Goal: Task Accomplishment & Management: Manage account settings

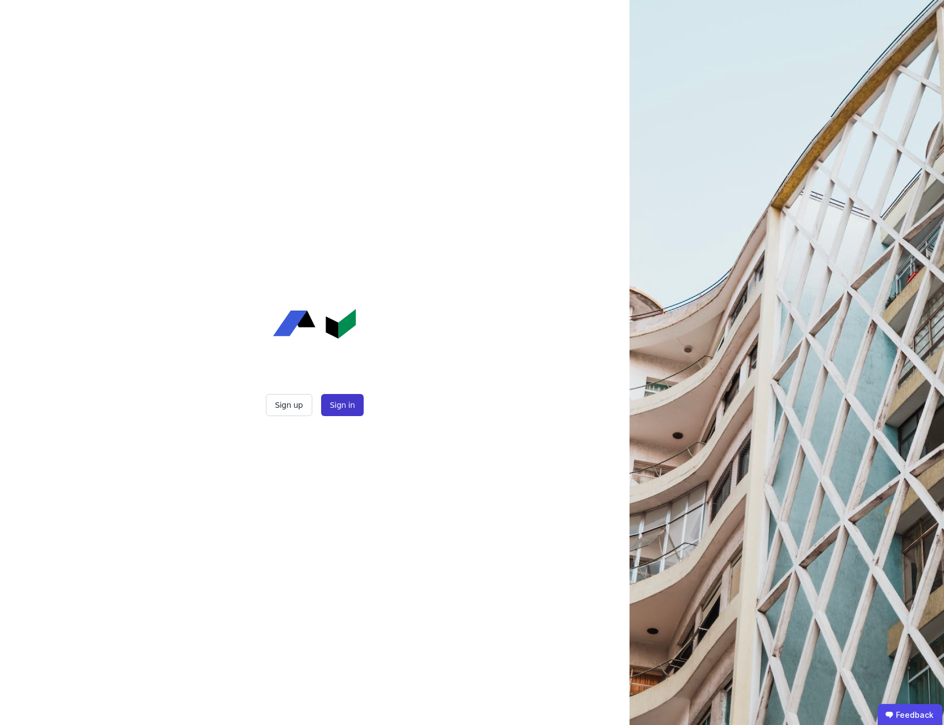
click at [348, 409] on button "Sign in" at bounding box center [342, 405] width 43 height 22
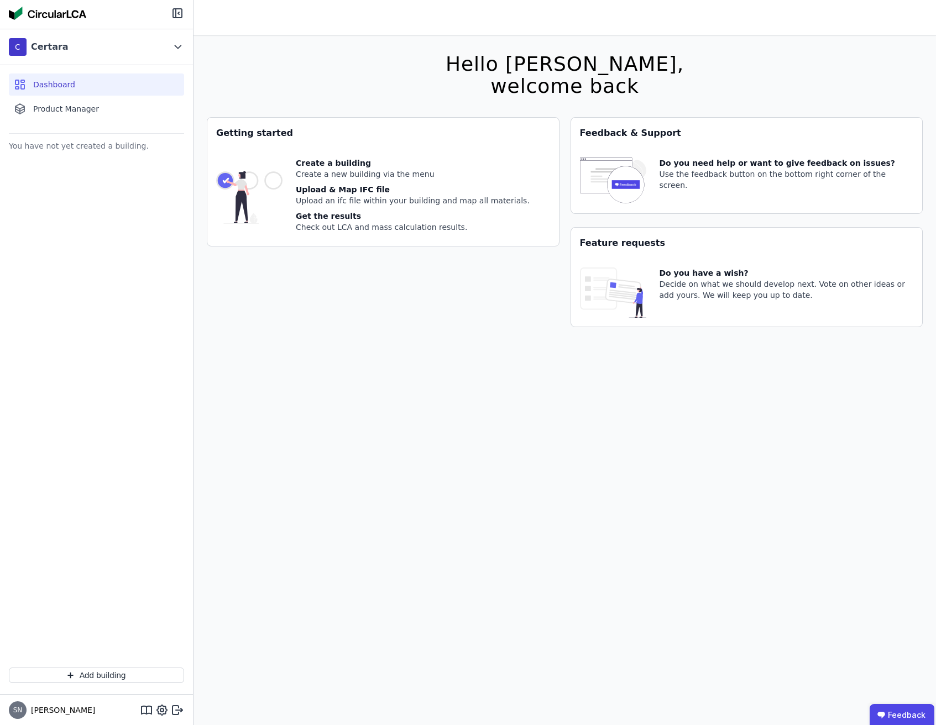
click at [427, 275] on div "Getting started Create a building Create a new building via the menu Upload & M…" at bounding box center [383, 228] width 353 height 223
click at [108, 96] on div "Dashboard Product Manager" at bounding box center [96, 97] width 193 height 64
click at [97, 107] on div "Product Manager" at bounding box center [96, 109] width 175 height 22
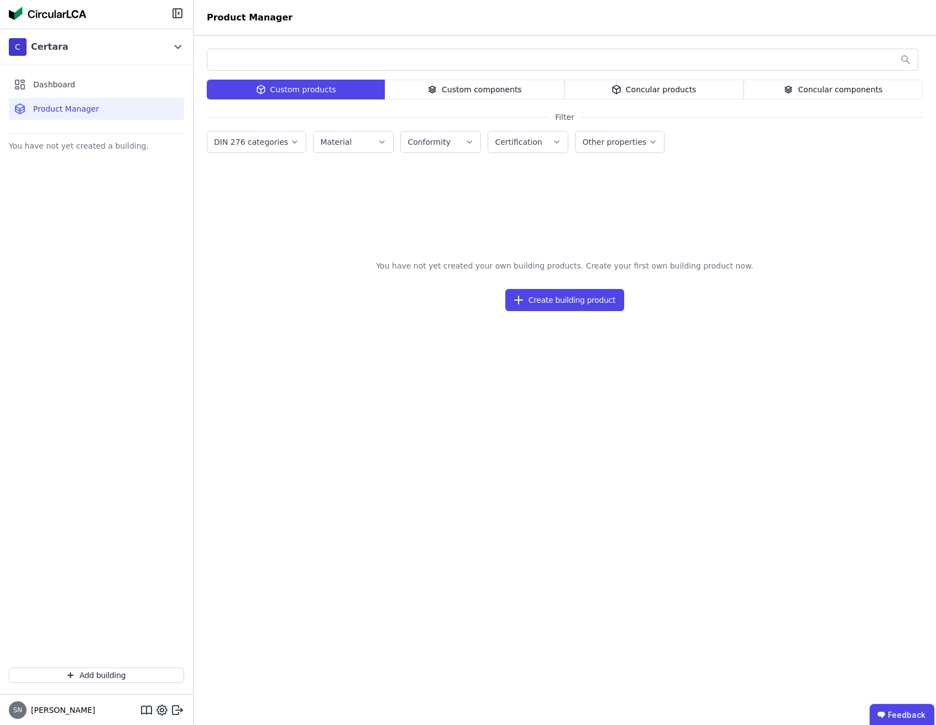
click at [77, 68] on div "Dashboard Product Manager" at bounding box center [96, 97] width 193 height 64
click at [74, 77] on div "Dashboard" at bounding box center [96, 85] width 175 height 22
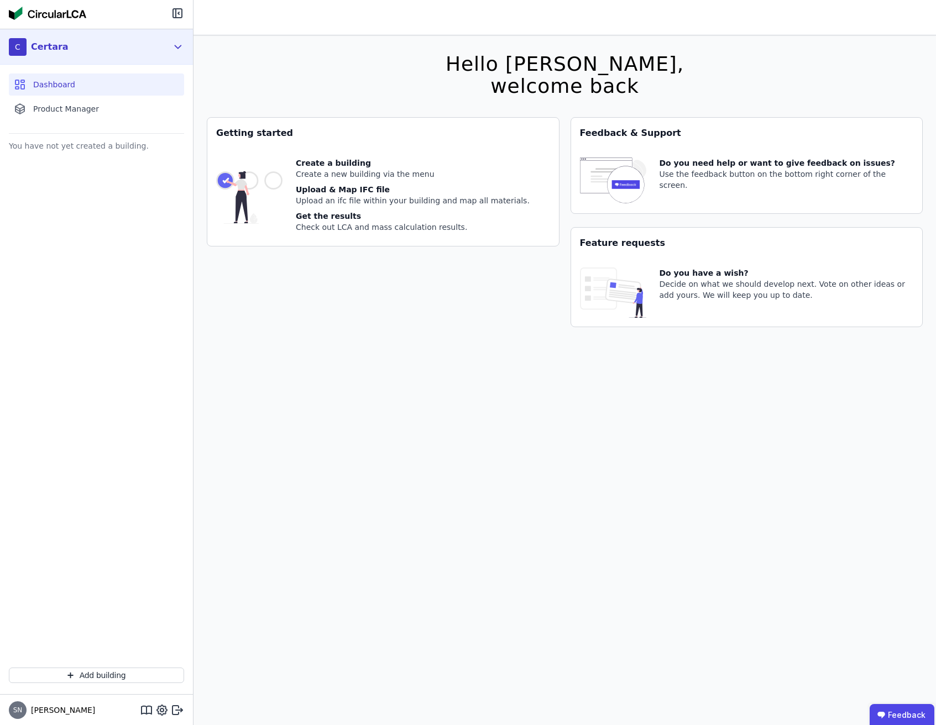
click at [158, 52] on div "C Certara" at bounding box center [88, 47] width 159 height 22
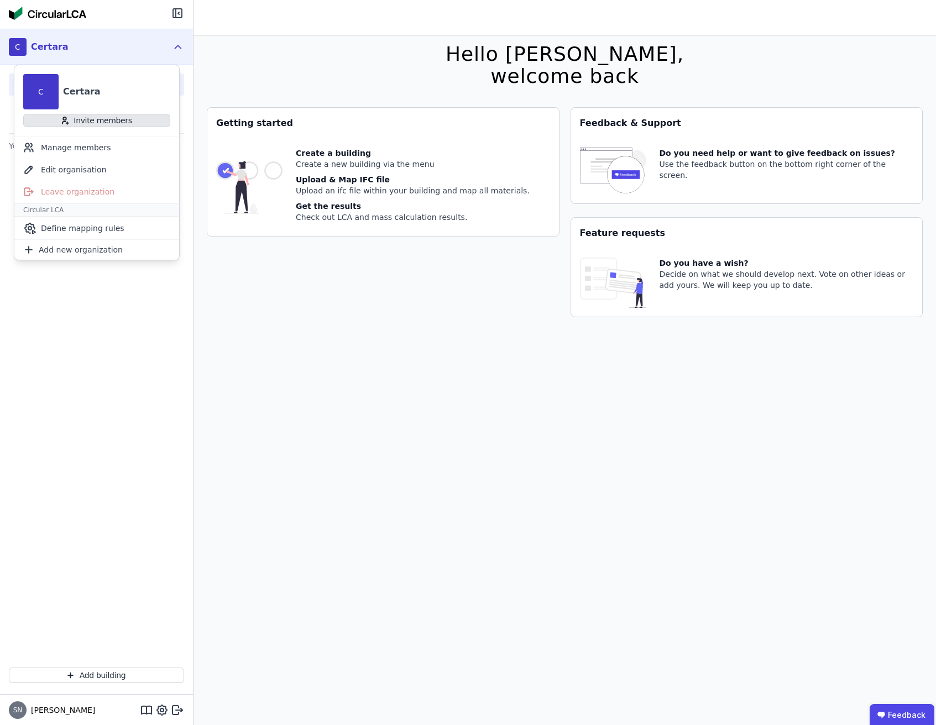
scroll to position [16, 0]
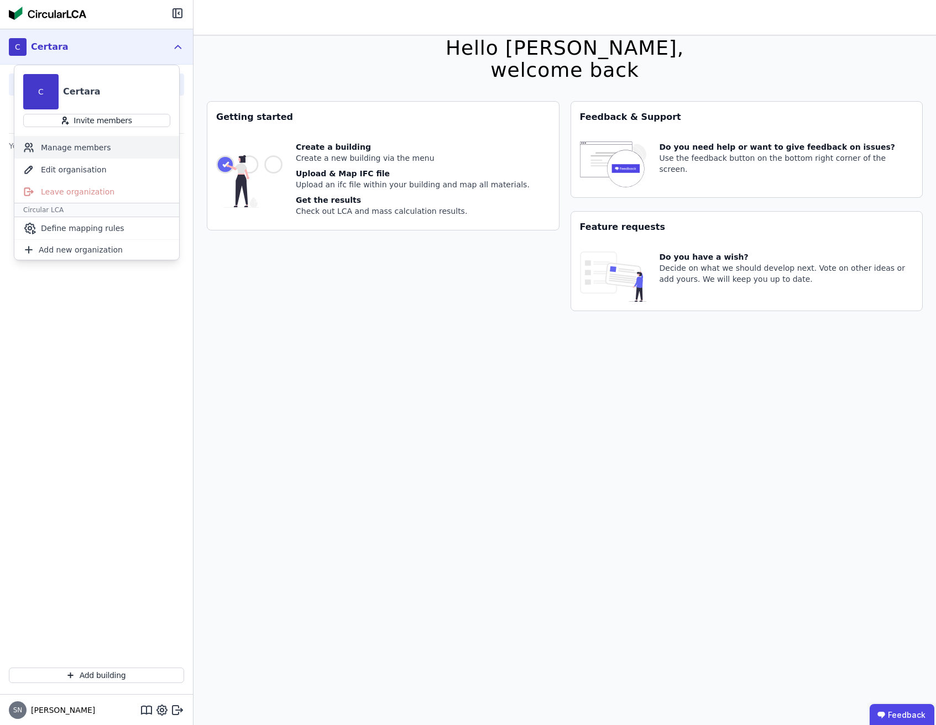
click at [83, 151] on div "Manage members" at bounding box center [96, 148] width 165 height 22
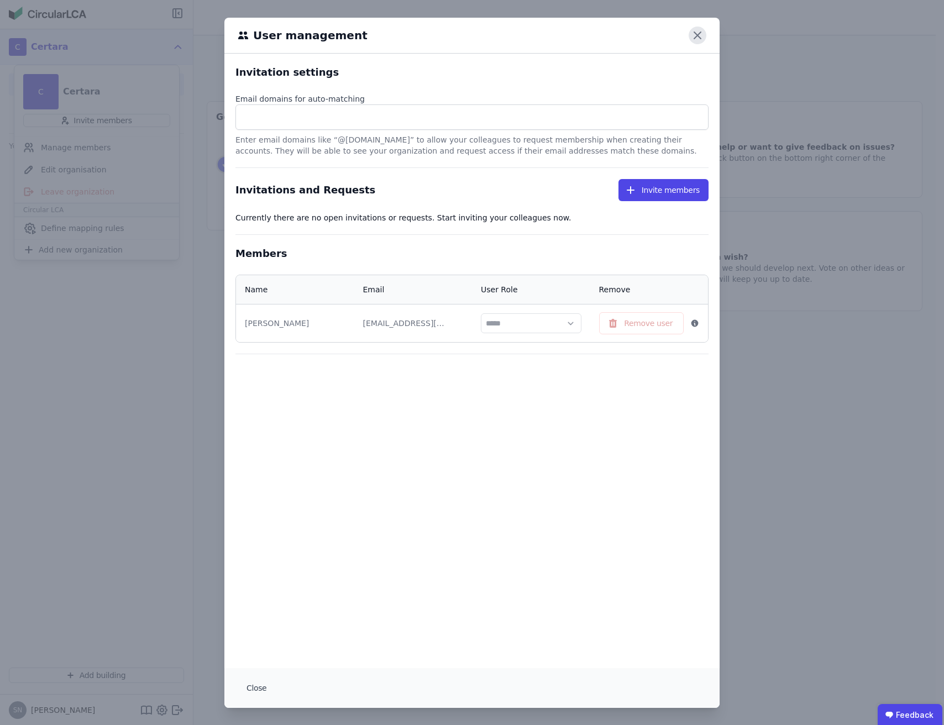
click at [696, 32] on icon at bounding box center [698, 36] width 18 height 18
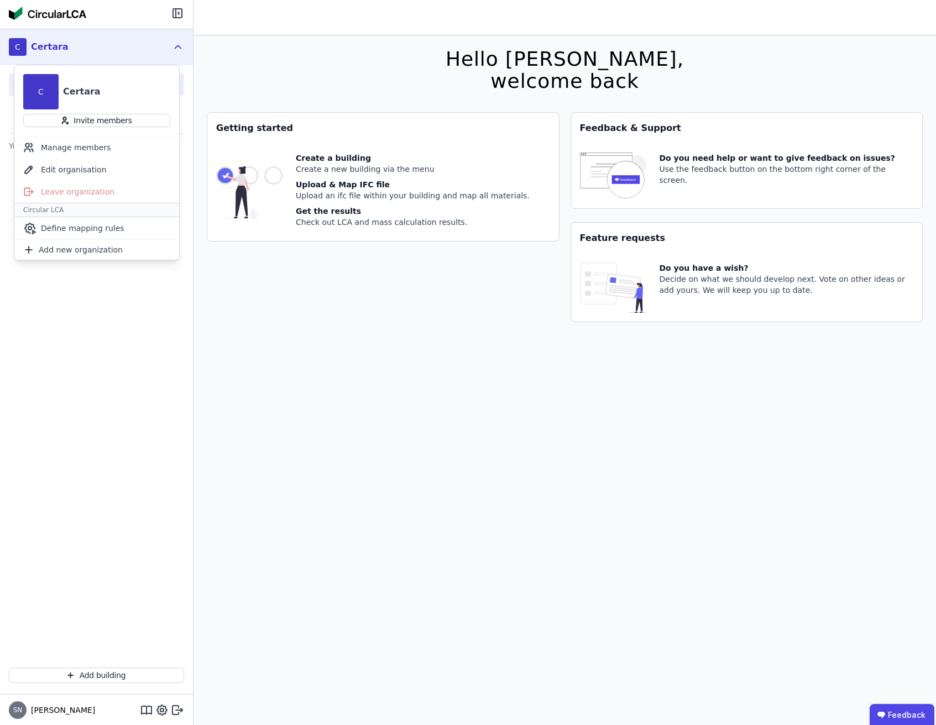
scroll to position [0, 0]
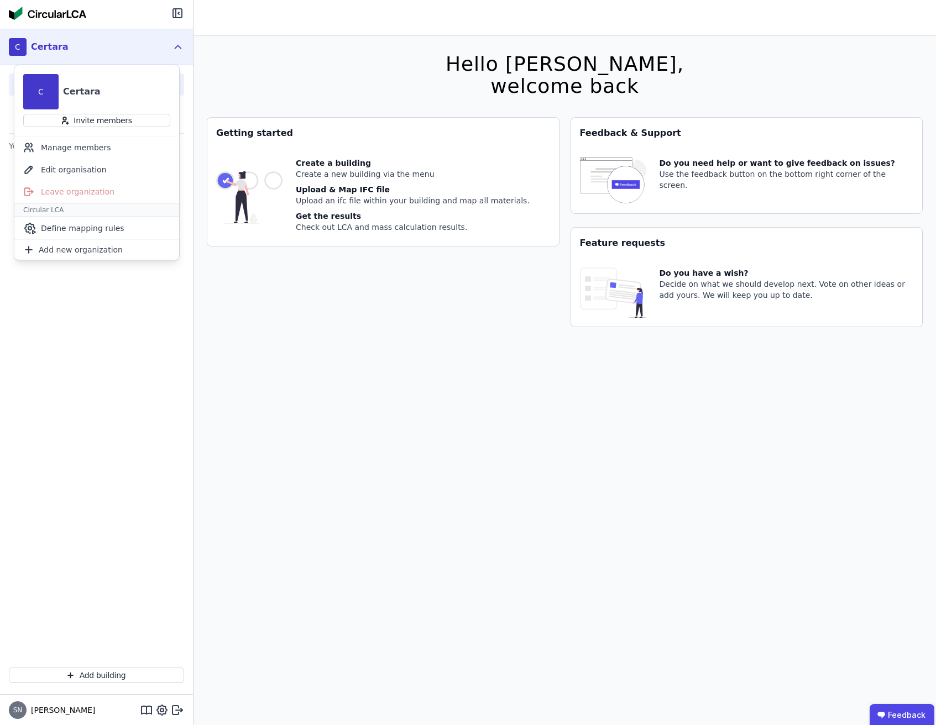
click at [141, 68] on div "C Certara" at bounding box center [96, 87] width 165 height 44
click at [169, 44] on div "C Certara" at bounding box center [96, 46] width 193 height 35
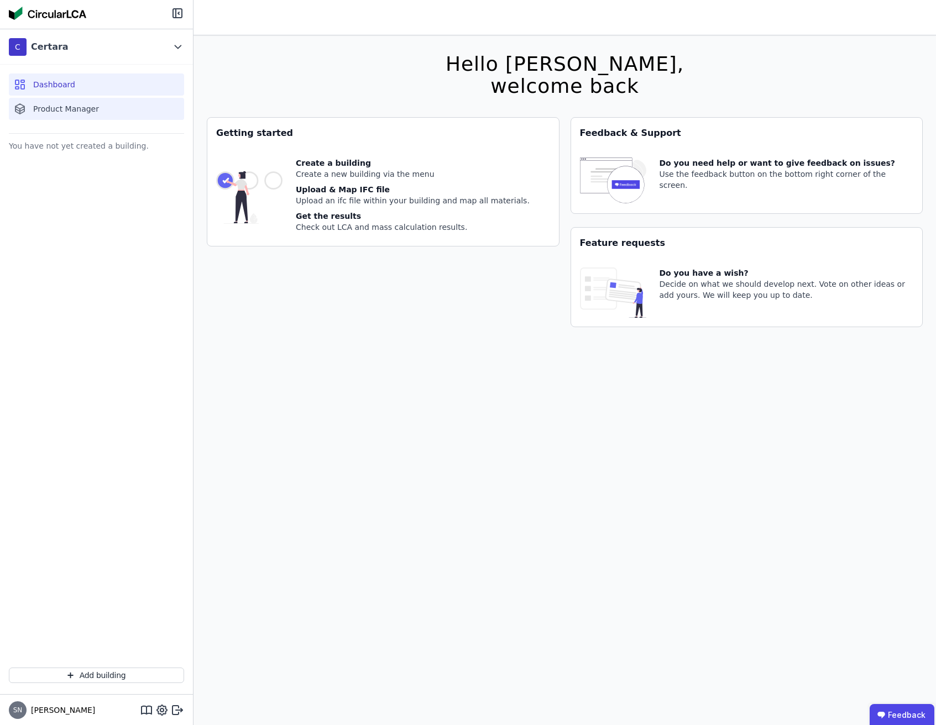
click at [132, 104] on div "Product Manager" at bounding box center [96, 109] width 175 height 22
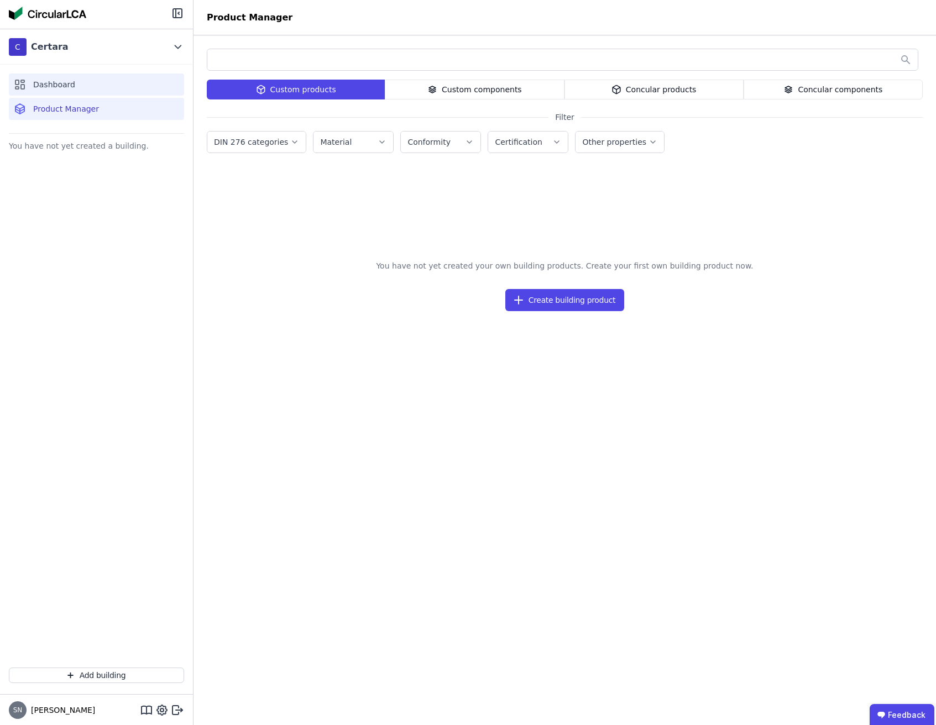
click at [112, 91] on div "Dashboard" at bounding box center [96, 85] width 175 height 22
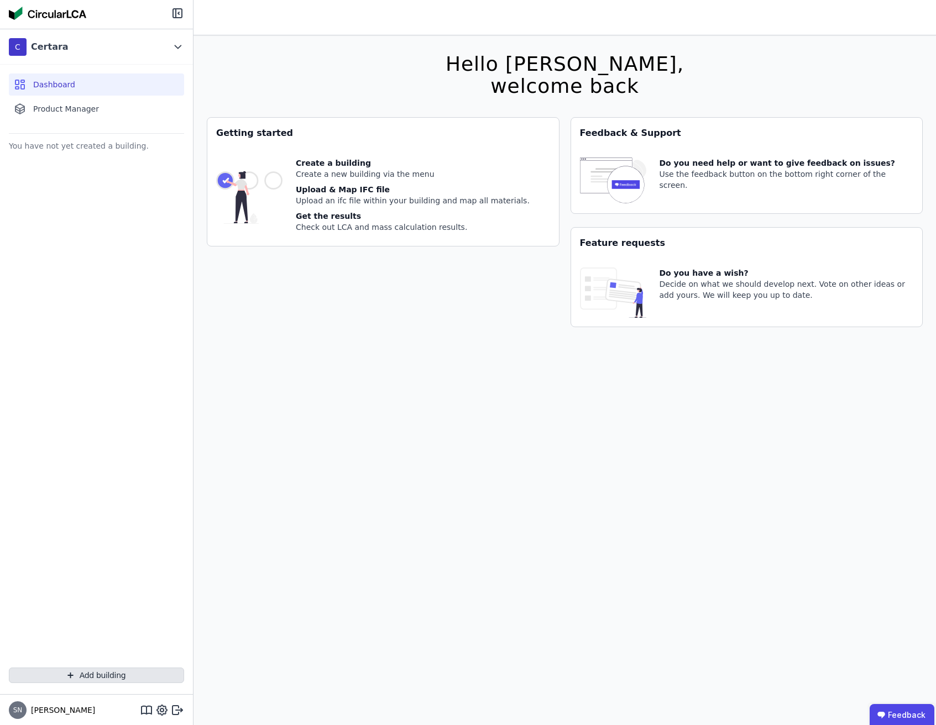
click at [102, 672] on button "Add building" at bounding box center [96, 675] width 175 height 15
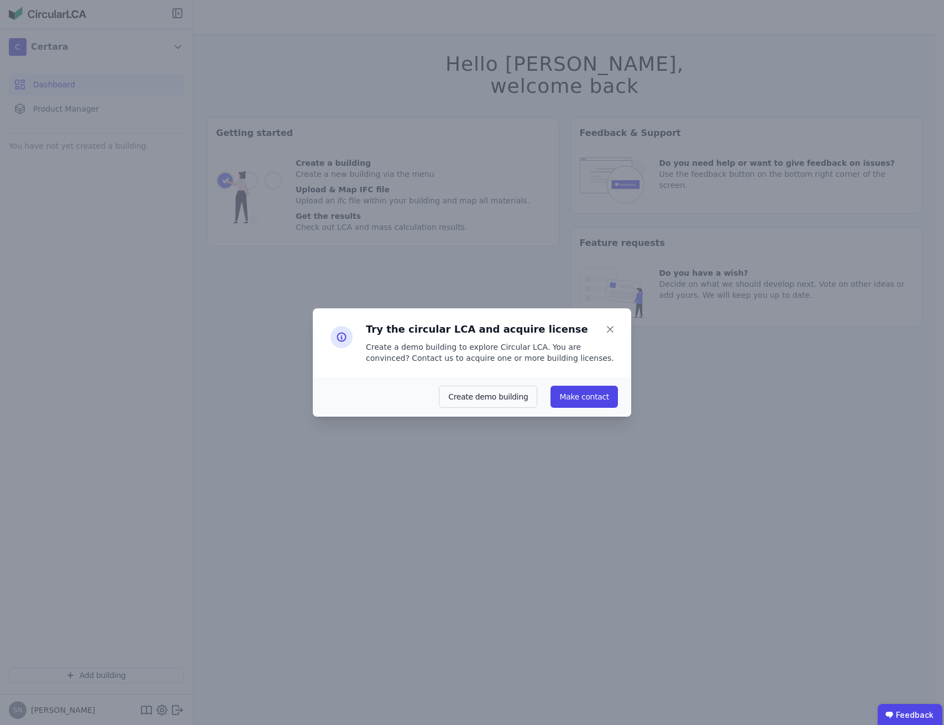
click at [488, 352] on div "Create a demo building to explore Circular LCA. You are convinced? Contact us t…" at bounding box center [492, 353] width 252 height 22
click at [471, 355] on div "Create a demo building to explore Circular LCA. You are convinced? Contact us t…" at bounding box center [492, 353] width 252 height 22
click at [458, 356] on div "Create a demo building to explore Circular LCA. You are convinced? Contact us t…" at bounding box center [492, 353] width 252 height 22
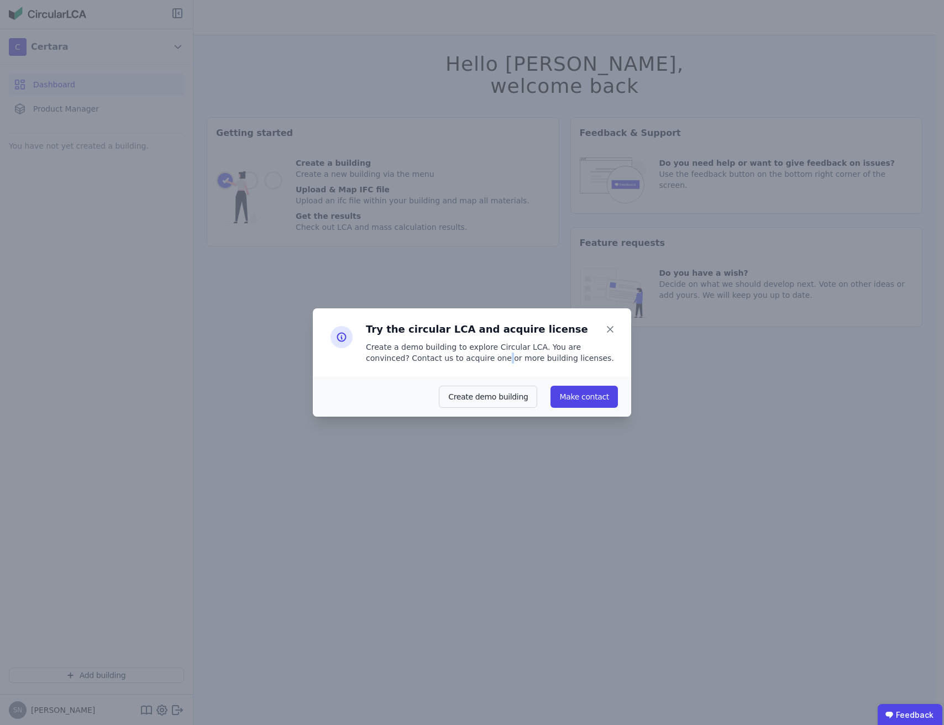
click at [458, 356] on div "Create a demo building to explore Circular LCA. You are convinced? Contact us t…" at bounding box center [492, 353] width 252 height 22
click at [450, 360] on div "Create a demo building to explore Circular LCA. You are convinced? Contact us t…" at bounding box center [492, 353] width 252 height 22
click at [488, 394] on button "Create demo building" at bounding box center [488, 397] width 98 height 22
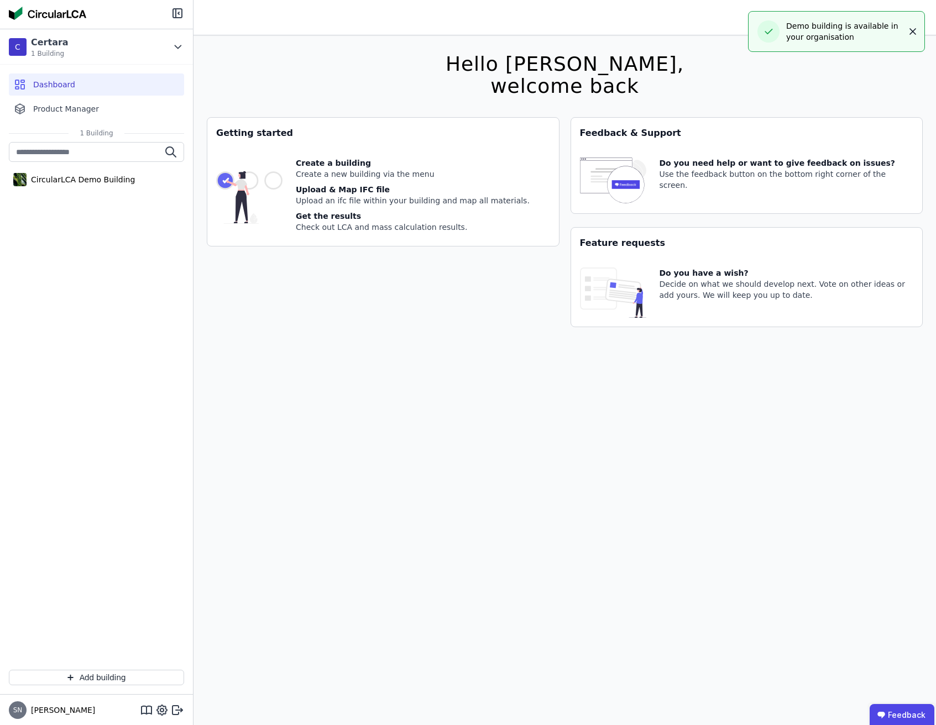
click at [907, 34] on icon "button" at bounding box center [912, 31] width 11 height 11
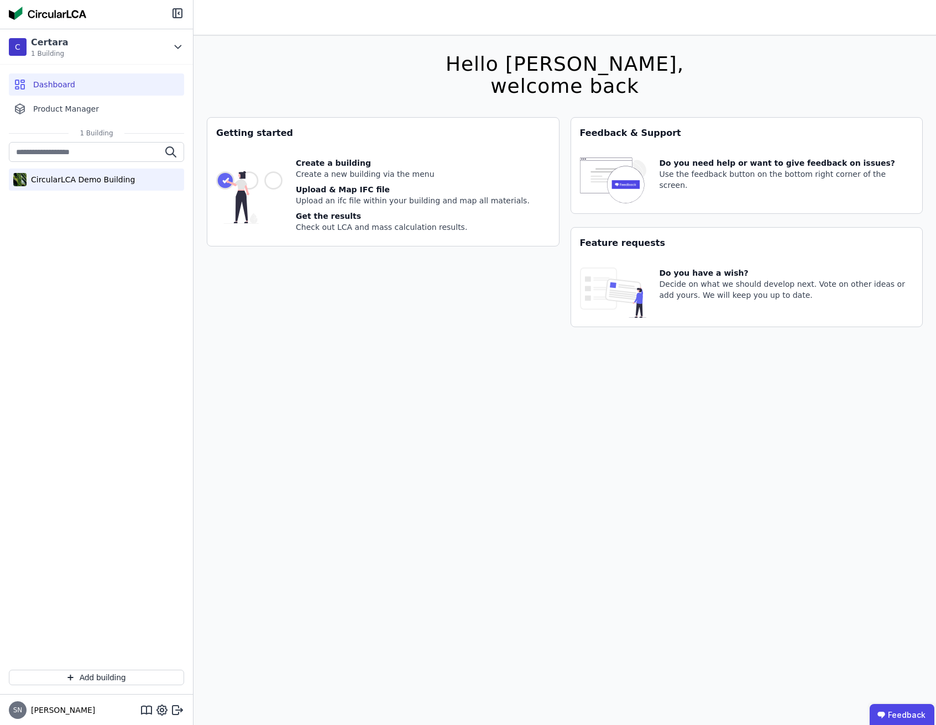
click at [86, 180] on div "CircularLCA Demo Building" at bounding box center [81, 179] width 108 height 11
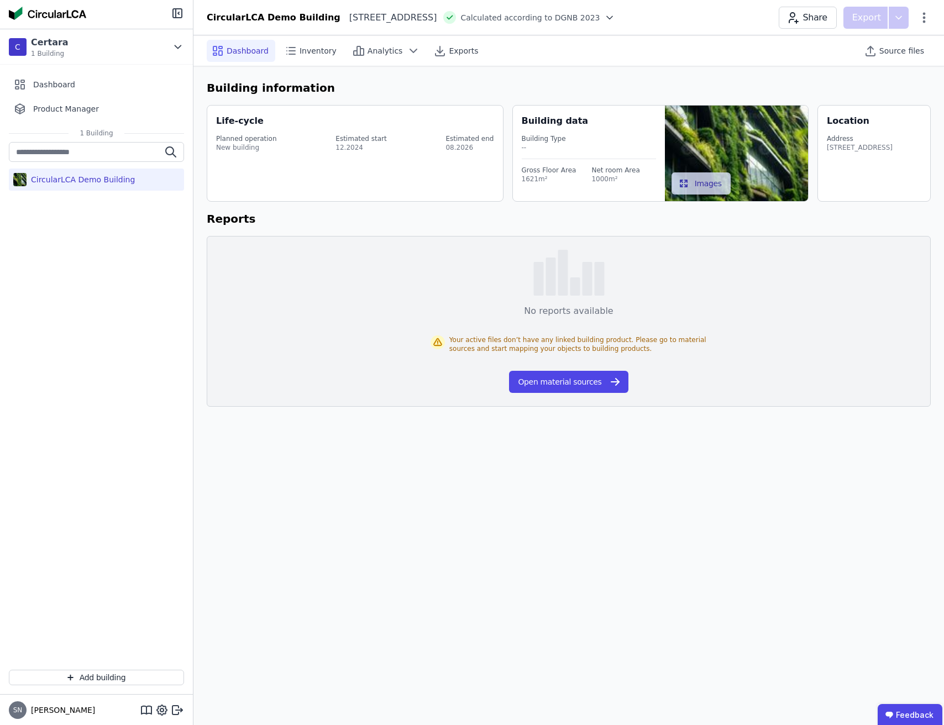
click at [274, 64] on div "Dashboard Inventory Analytics Exports Source files" at bounding box center [569, 50] width 724 height 30
click at [283, 57] on div "Inventory" at bounding box center [312, 51] width 64 height 22
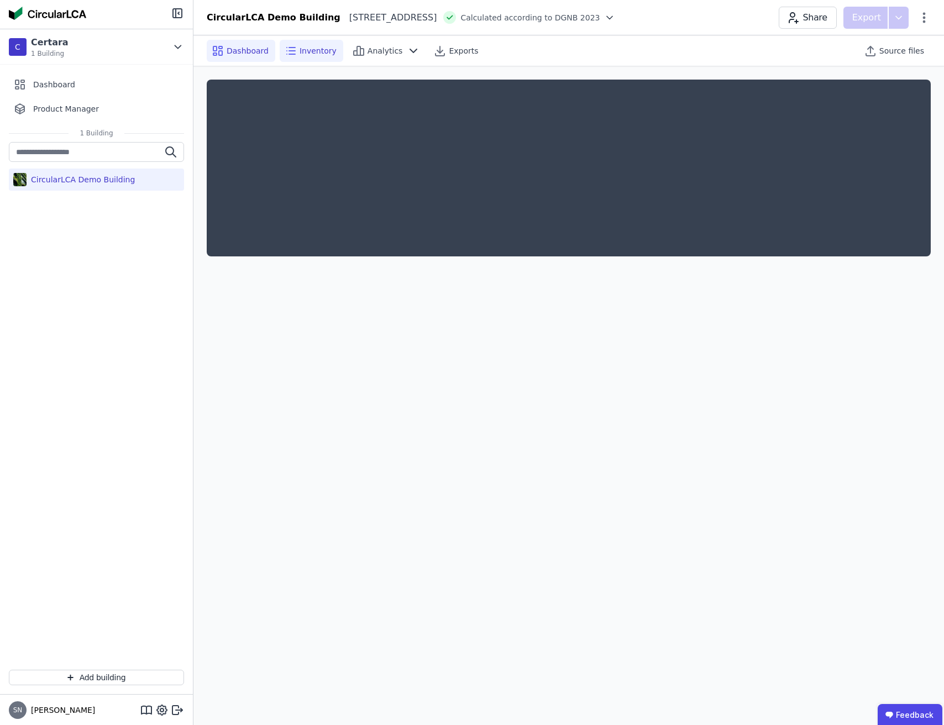
click at [255, 59] on div "Dashboard" at bounding box center [241, 51] width 69 height 22
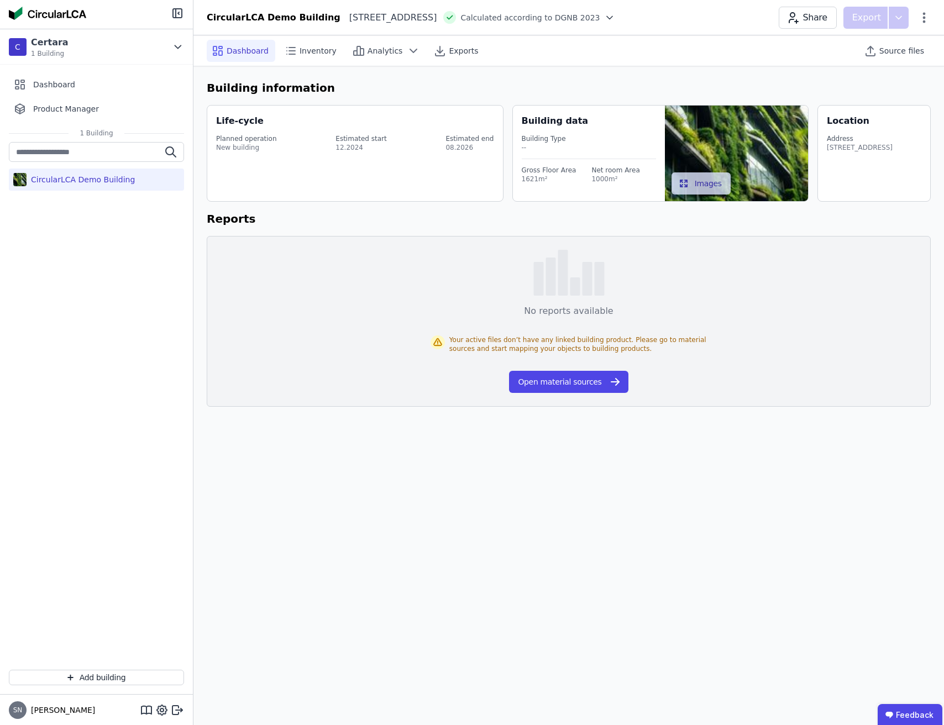
drag, startPoint x: 76, startPoint y: 238, endPoint x: 86, endPoint y: 137, distance: 101.7
click at [76, 237] on div "CircularLCA Demo Building" at bounding box center [96, 401] width 193 height 519
click at [75, 93] on div "Dashboard" at bounding box center [96, 85] width 175 height 22
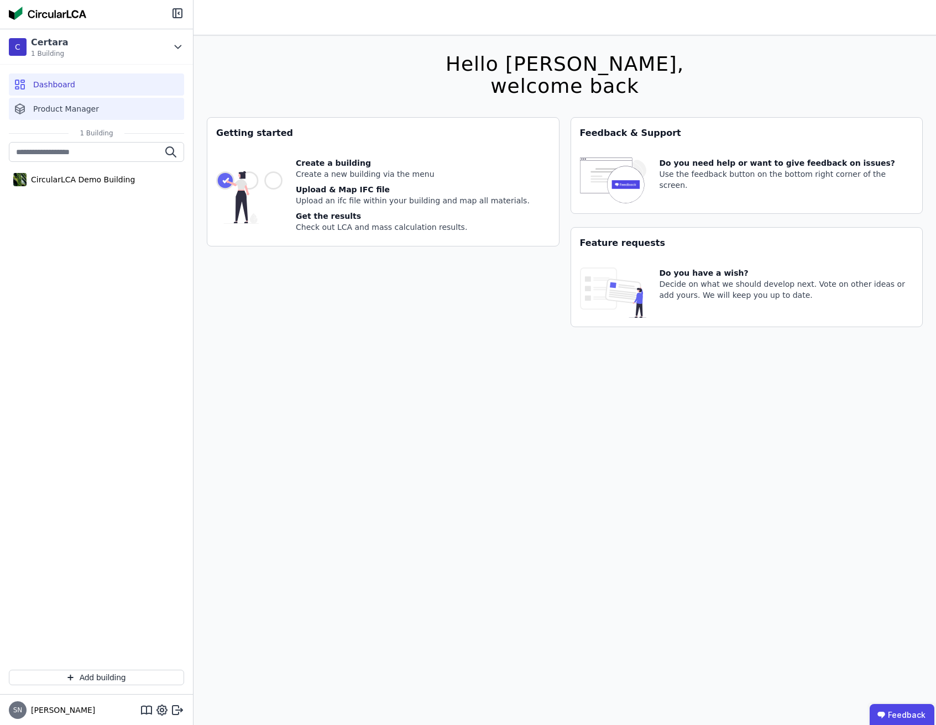
click at [106, 108] on div "Product Manager" at bounding box center [96, 109] width 175 height 22
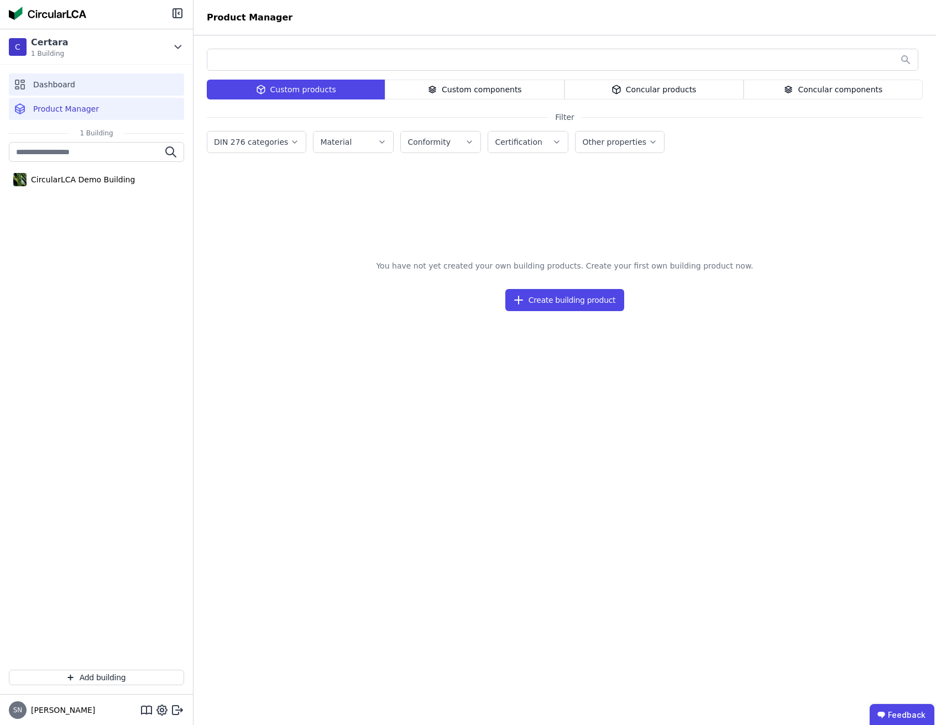
click at [102, 90] on div "Dashboard" at bounding box center [96, 85] width 175 height 22
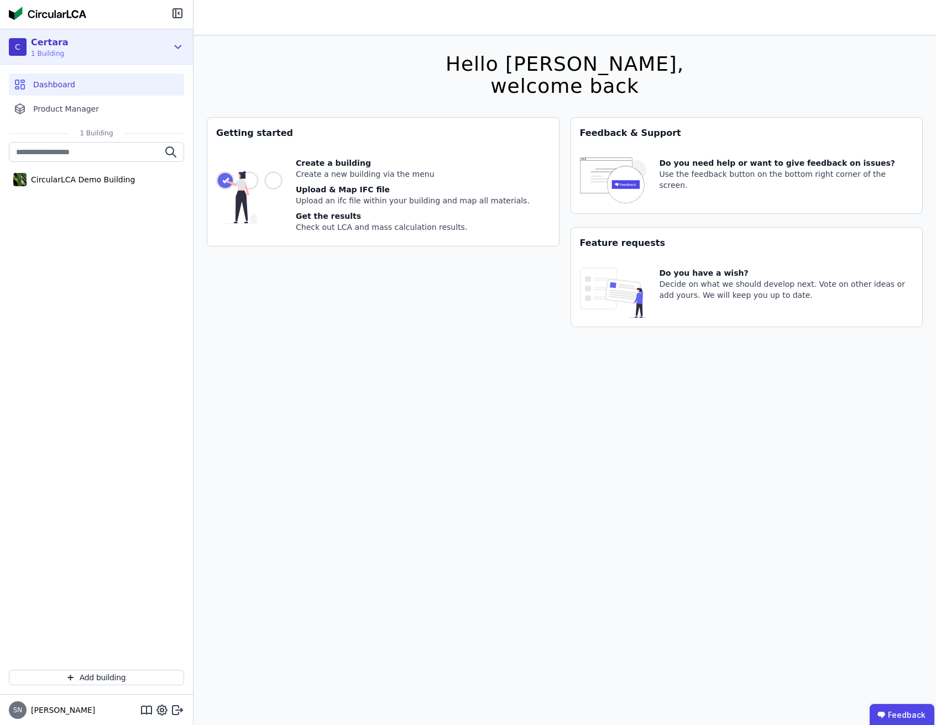
click at [179, 47] on icon at bounding box center [178, 46] width 6 height 3
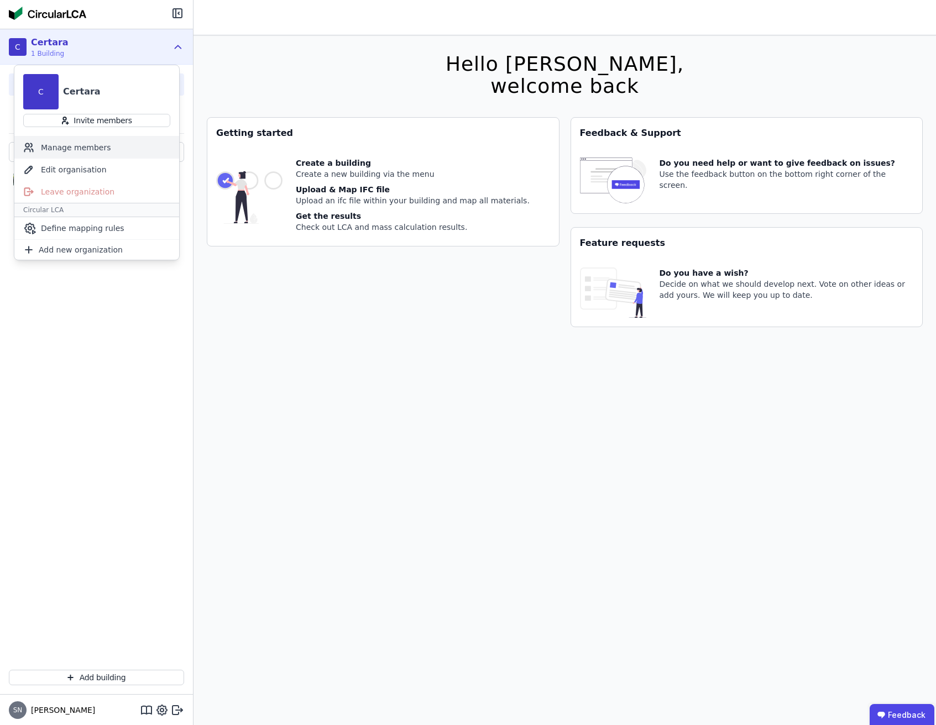
click at [95, 146] on div "Manage members" at bounding box center [96, 148] width 165 height 22
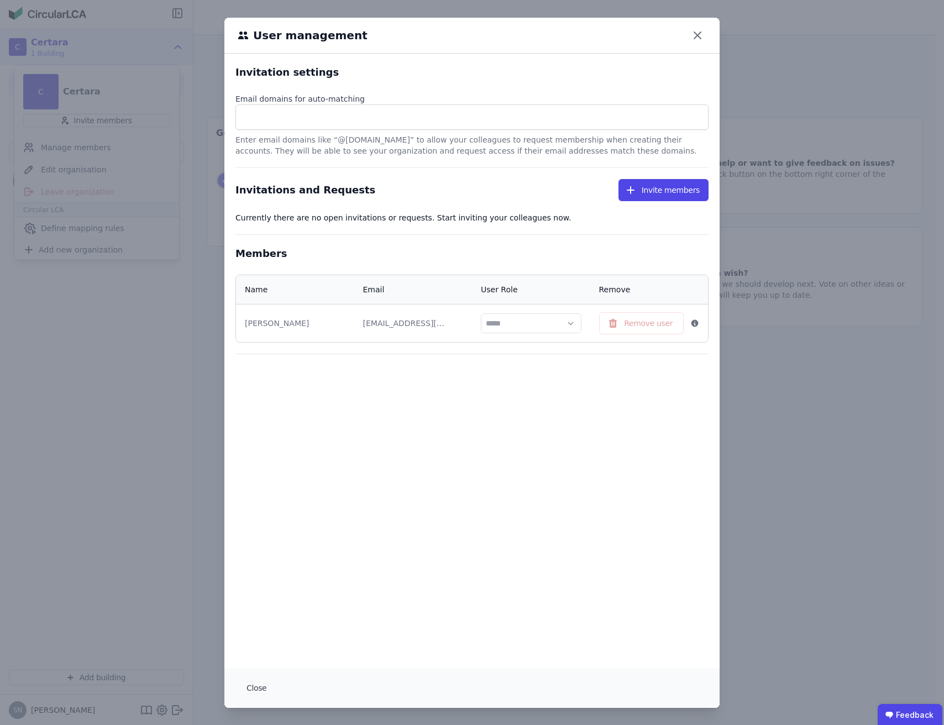
click at [165, 99] on div "User management Invitation settings Email domains for auto-matching Enter email…" at bounding box center [472, 363] width 944 height 726
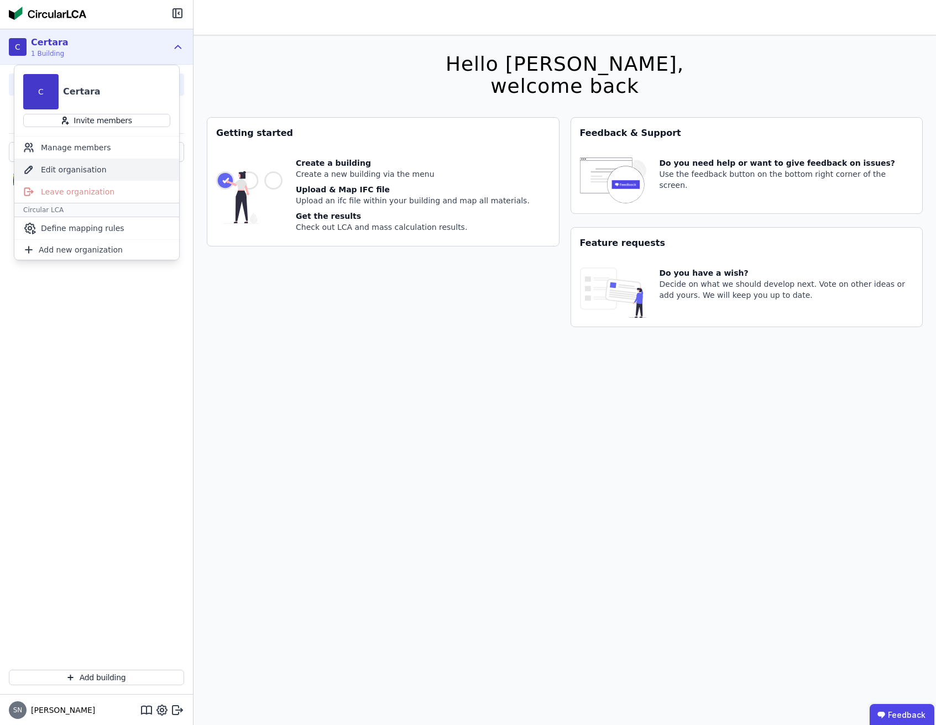
click at [100, 169] on div "Edit organisation" at bounding box center [96, 170] width 165 height 22
select select "**********"
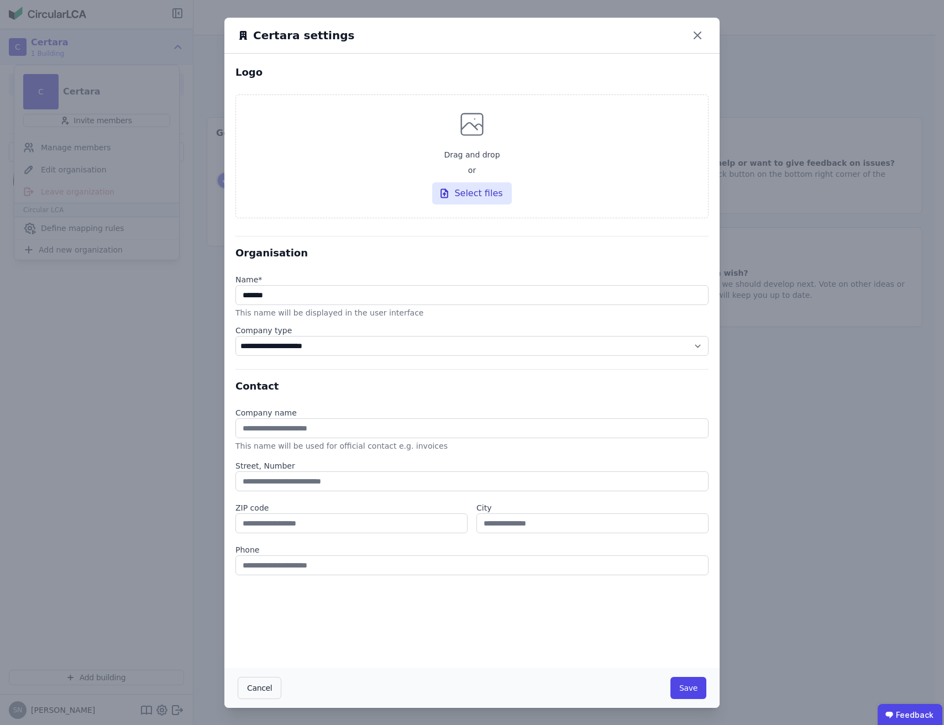
click at [101, 166] on div "**********" at bounding box center [472, 363] width 944 height 726
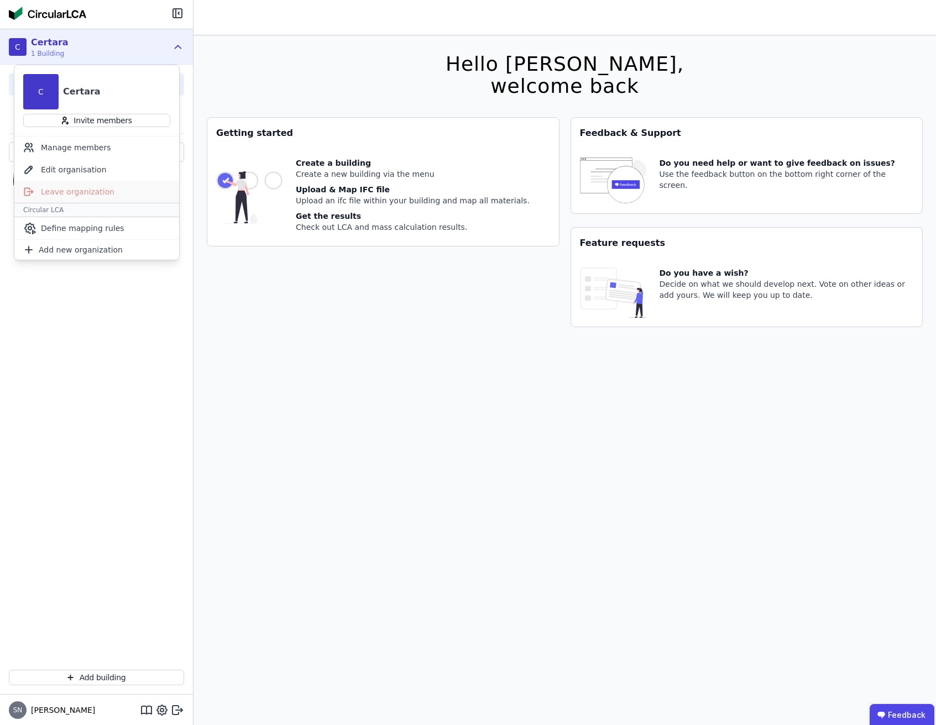
click at [65, 189] on div "Leave organization" at bounding box center [96, 192] width 165 height 22
click at [121, 485] on div "CircularLCA Demo Building" at bounding box center [96, 401] width 193 height 519
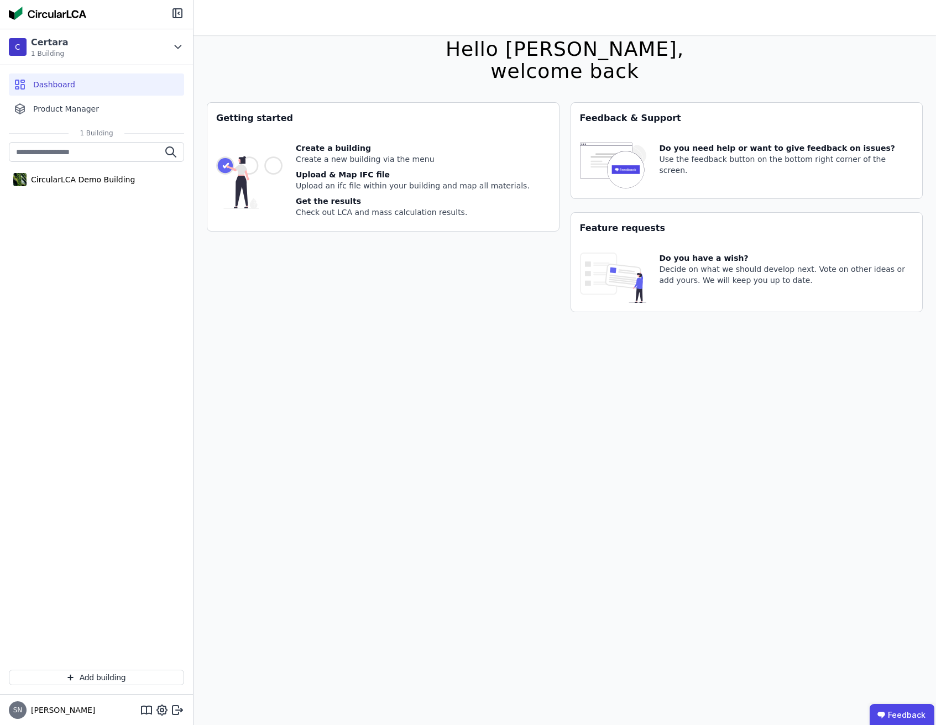
scroll to position [35, 0]
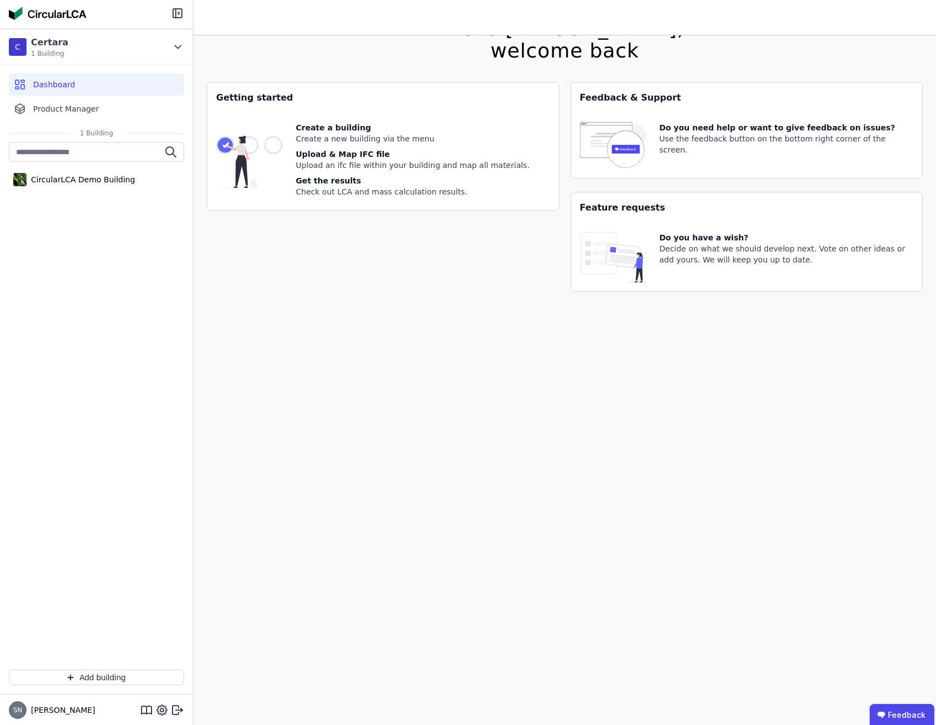
click at [29, 716] on div "SN Sascha" at bounding box center [52, 711] width 86 height 18
click at [19, 715] on span "SN" at bounding box center [18, 711] width 18 height 18
click at [144, 711] on icon at bounding box center [146, 710] width 13 height 13
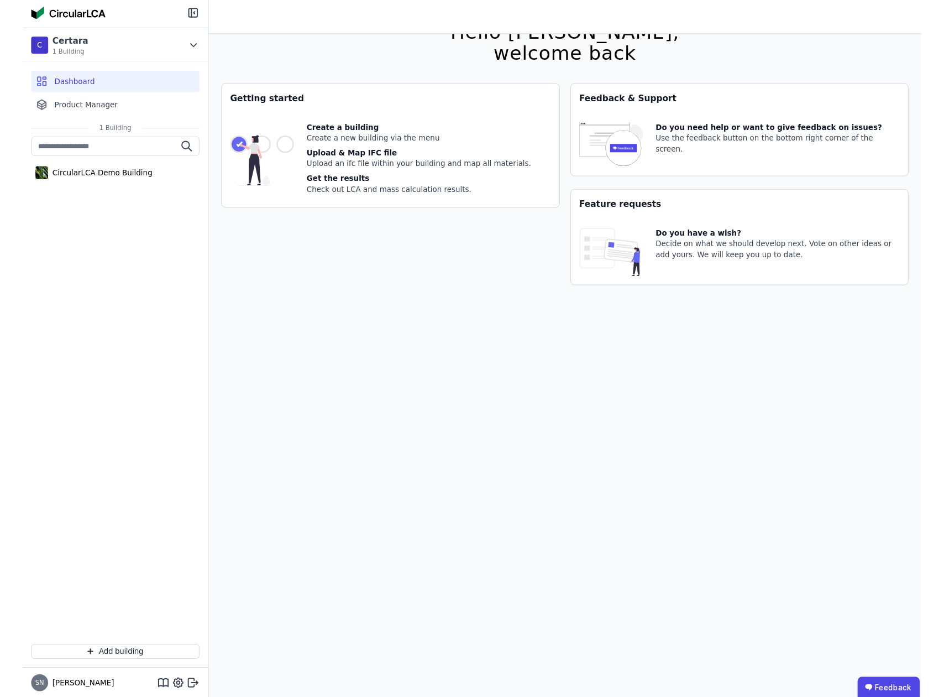
scroll to position [24, 0]
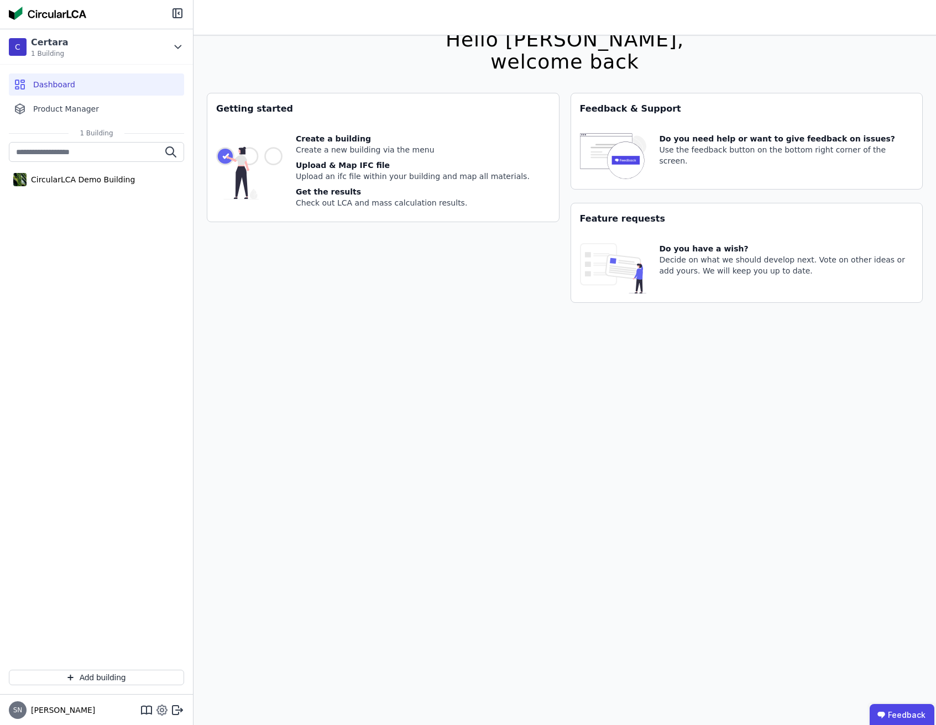
click at [158, 710] on icon at bounding box center [161, 710] width 13 height 13
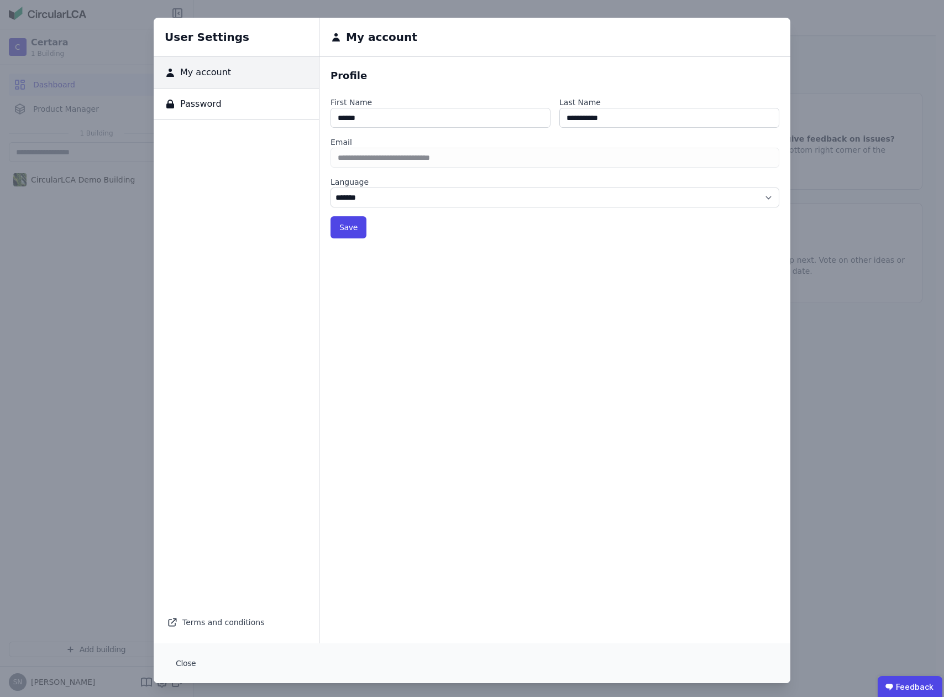
click at [120, 401] on div "User Settings My account Password Terms and conditions My account Profile First…" at bounding box center [472, 350] width 944 height 701
click at [116, 405] on div "User Settings My account Password Terms and conditions My account Profile First…" at bounding box center [472, 350] width 944 height 701
click at [910, 90] on div "User Settings My account Password Terms and conditions My account Profile First…" at bounding box center [472, 350] width 944 height 701
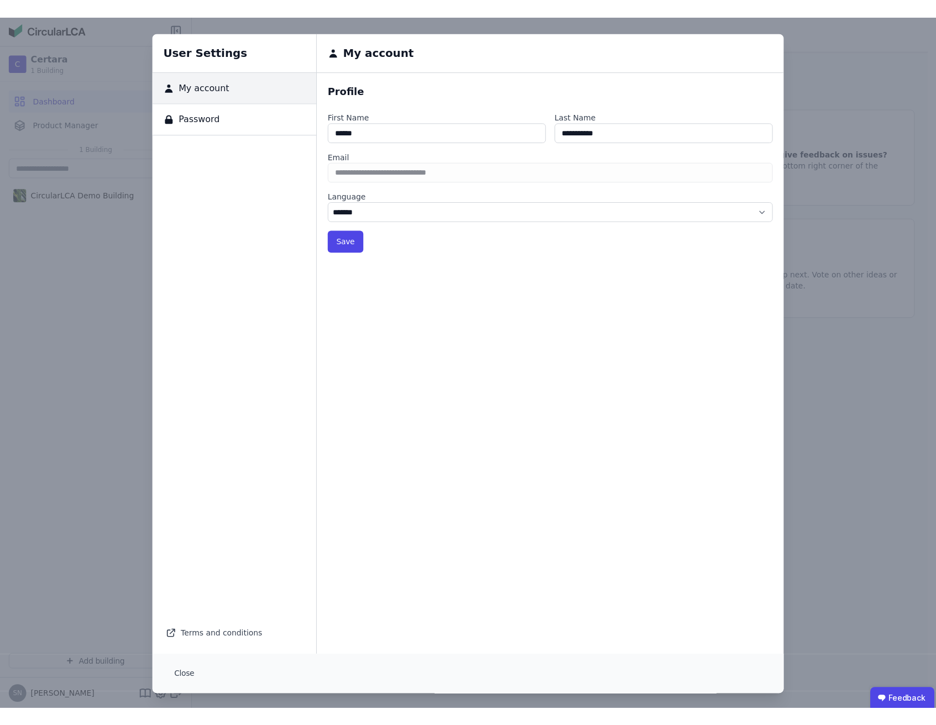
scroll to position [0, 0]
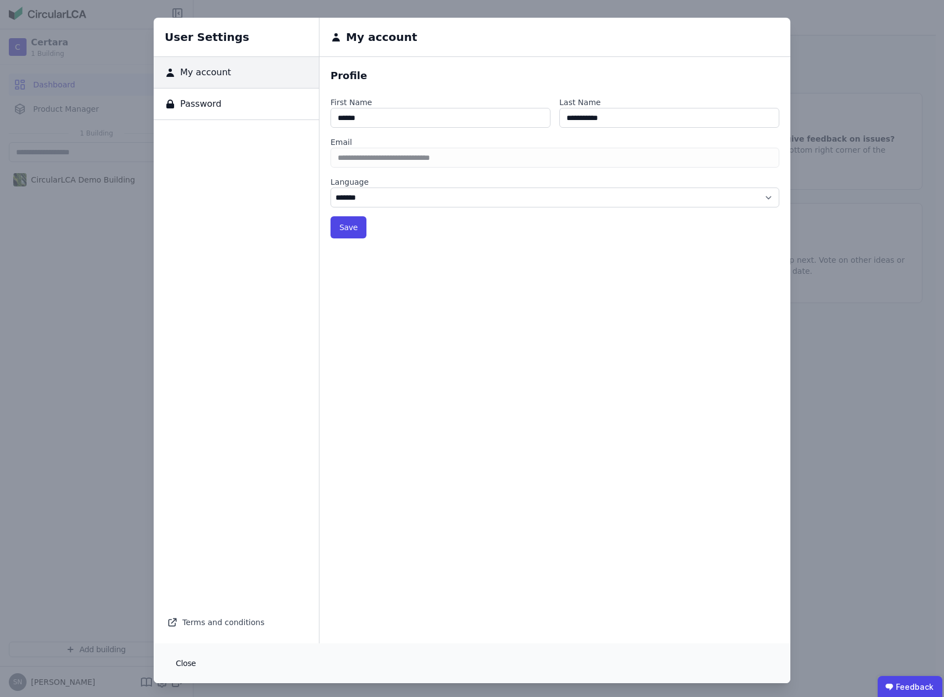
click at [187, 658] on button "Close" at bounding box center [186, 663] width 38 height 22
